Goal: Information Seeking & Learning: Learn about a topic

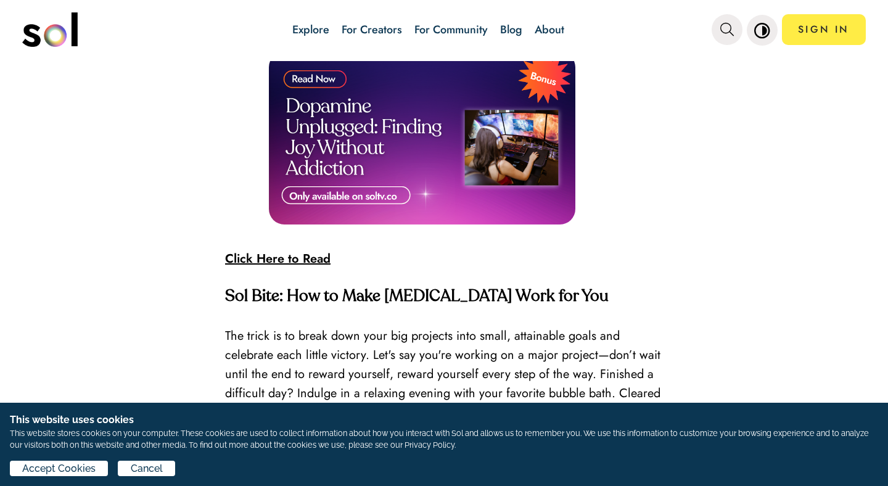
scroll to position [2893, 0]
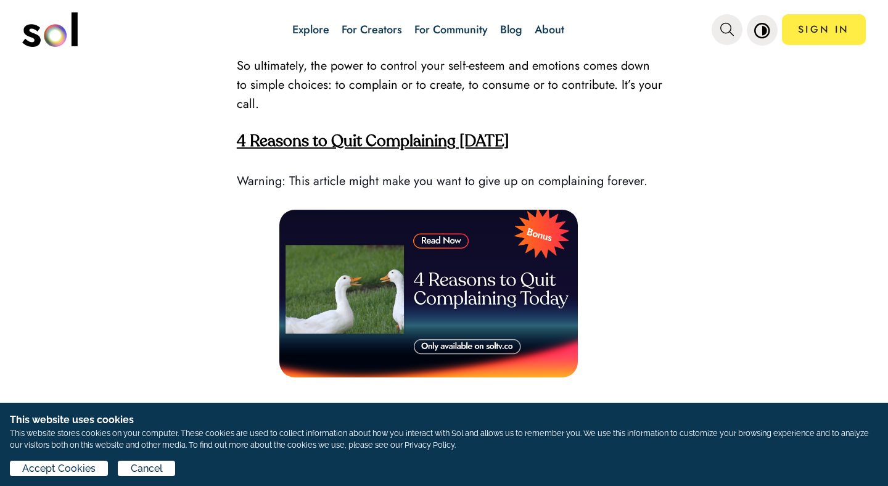
scroll to position [1517, 0]
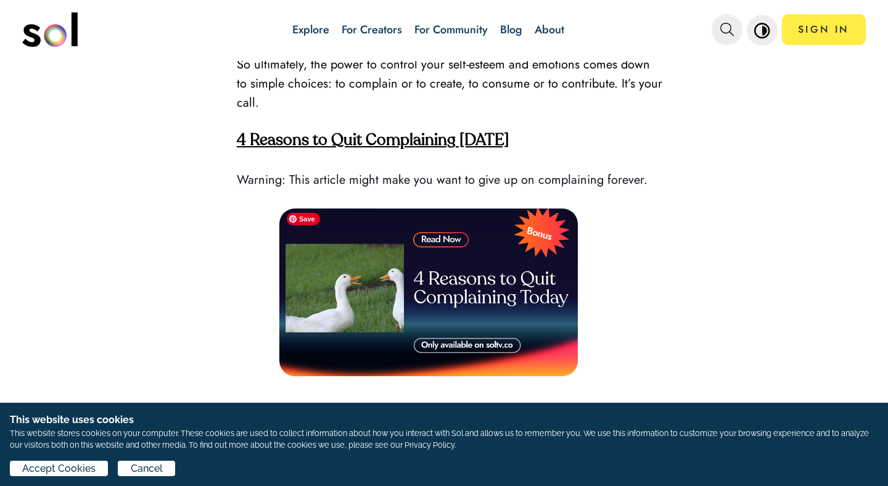
click at [447, 235] on img at bounding box center [428, 292] width 298 height 168
click at [446, 233] on img at bounding box center [428, 292] width 298 height 168
click at [432, 239] on img at bounding box center [428, 292] width 298 height 168
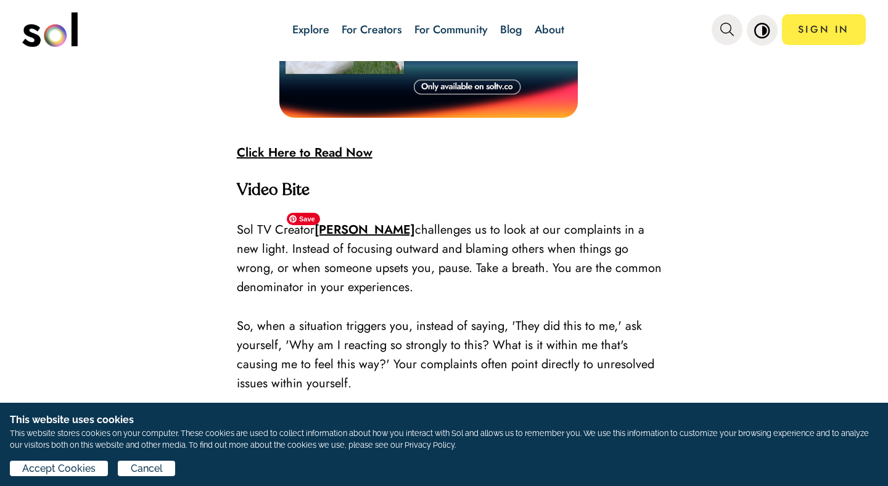
scroll to position [1790, 0]
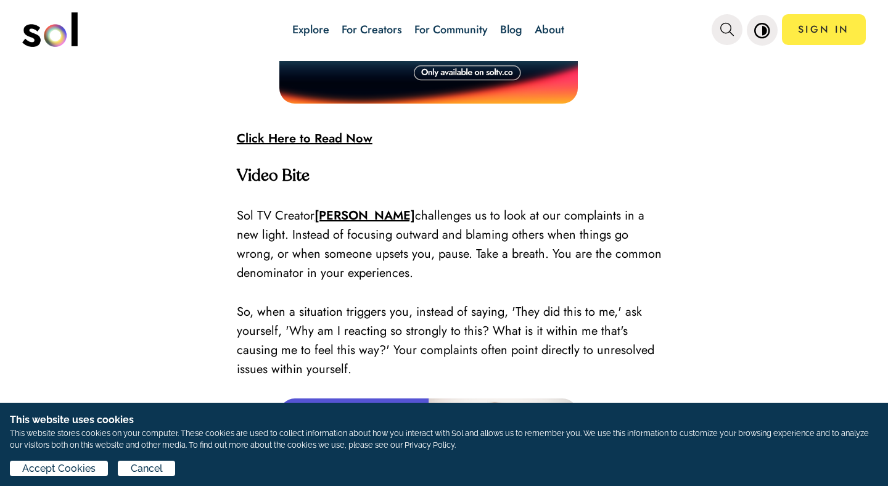
click at [332, 139] on strong "Click Here to Read Now" at bounding box center [305, 138] width 136 height 18
